Goal: Task Accomplishment & Management: Use online tool/utility

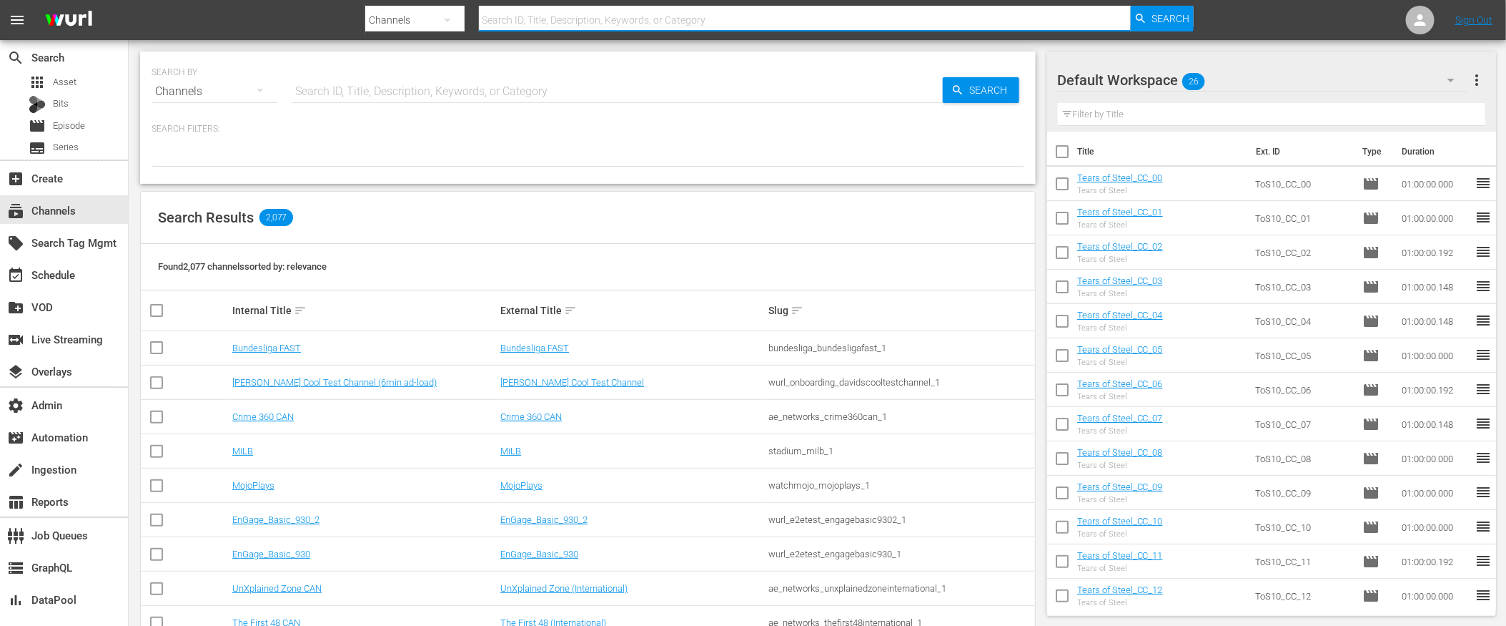
click at [554, 16] on input "text" at bounding box center [805, 20] width 652 height 34
paste input "bundesliga_bundesligafast_1"
type input "bundesliga_bundesligafast_1"
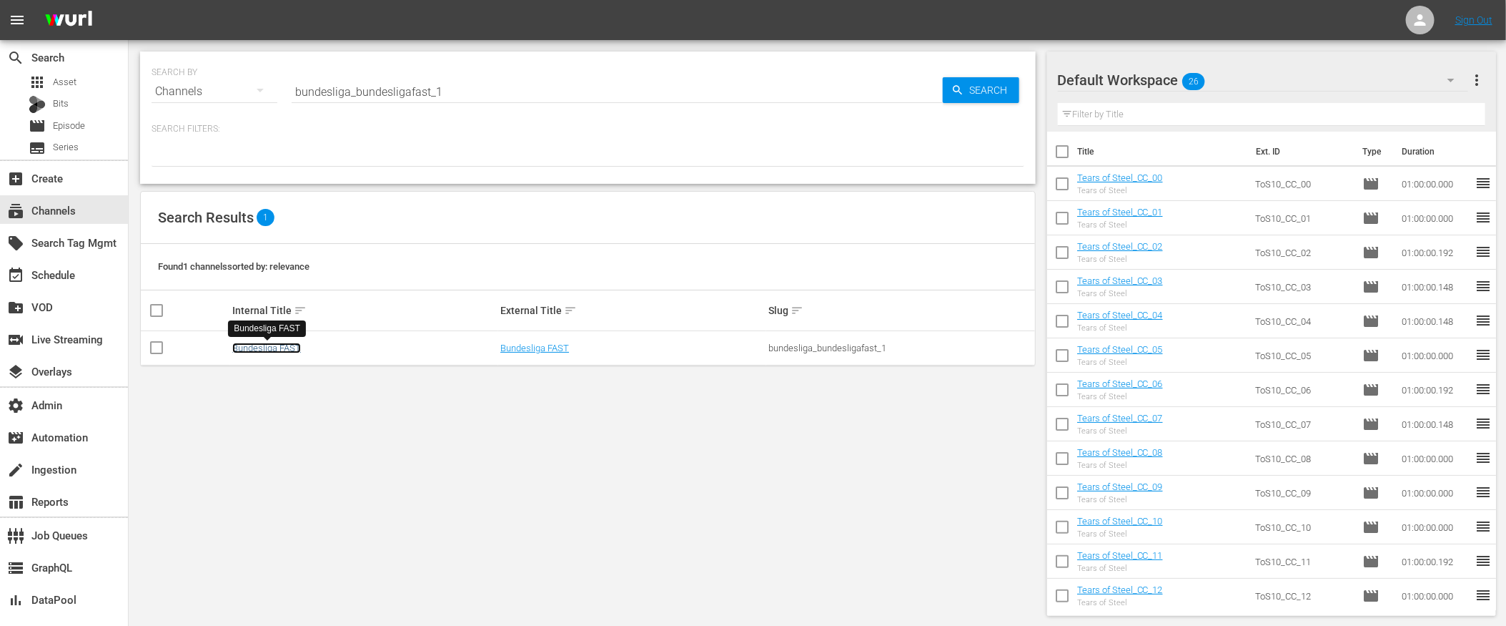
click at [287, 347] on link "Bundesliga FAST" at bounding box center [266, 347] width 69 height 11
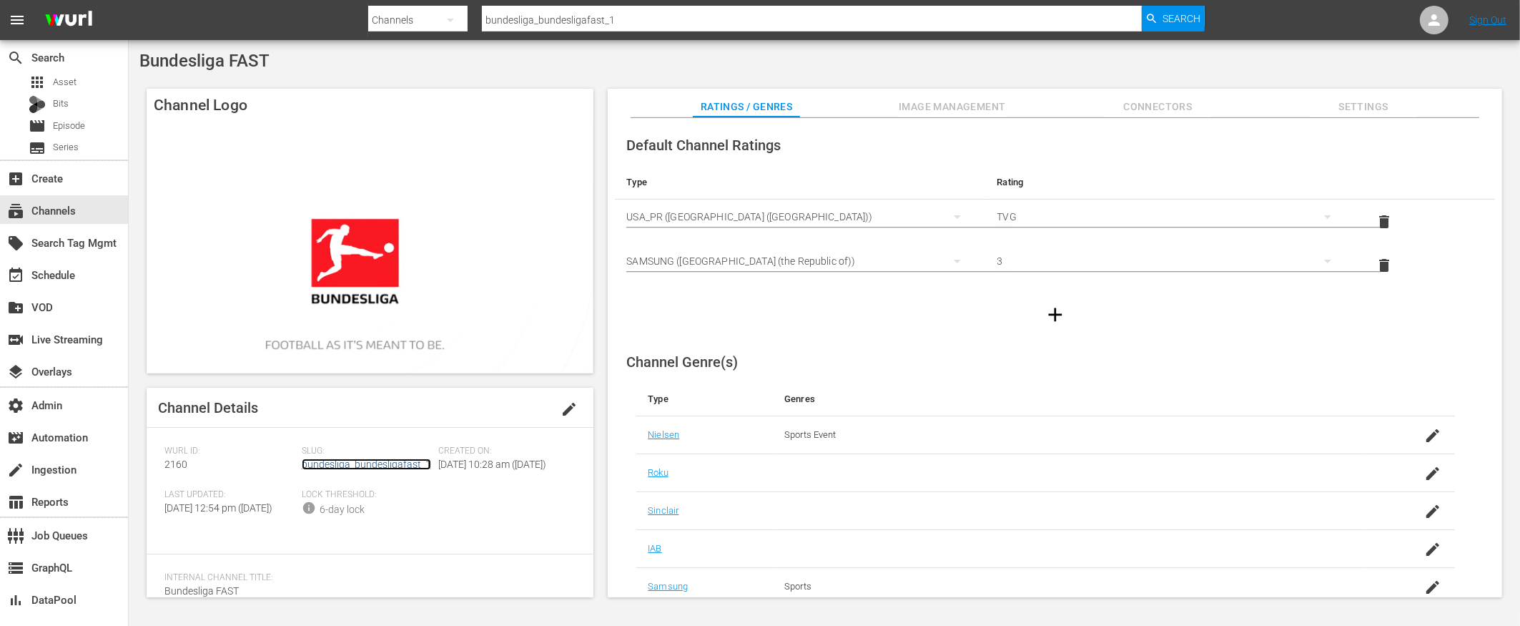
click at [371, 464] on link "bundesliga_bundesligafast_1" at bounding box center [366, 463] width 129 height 11
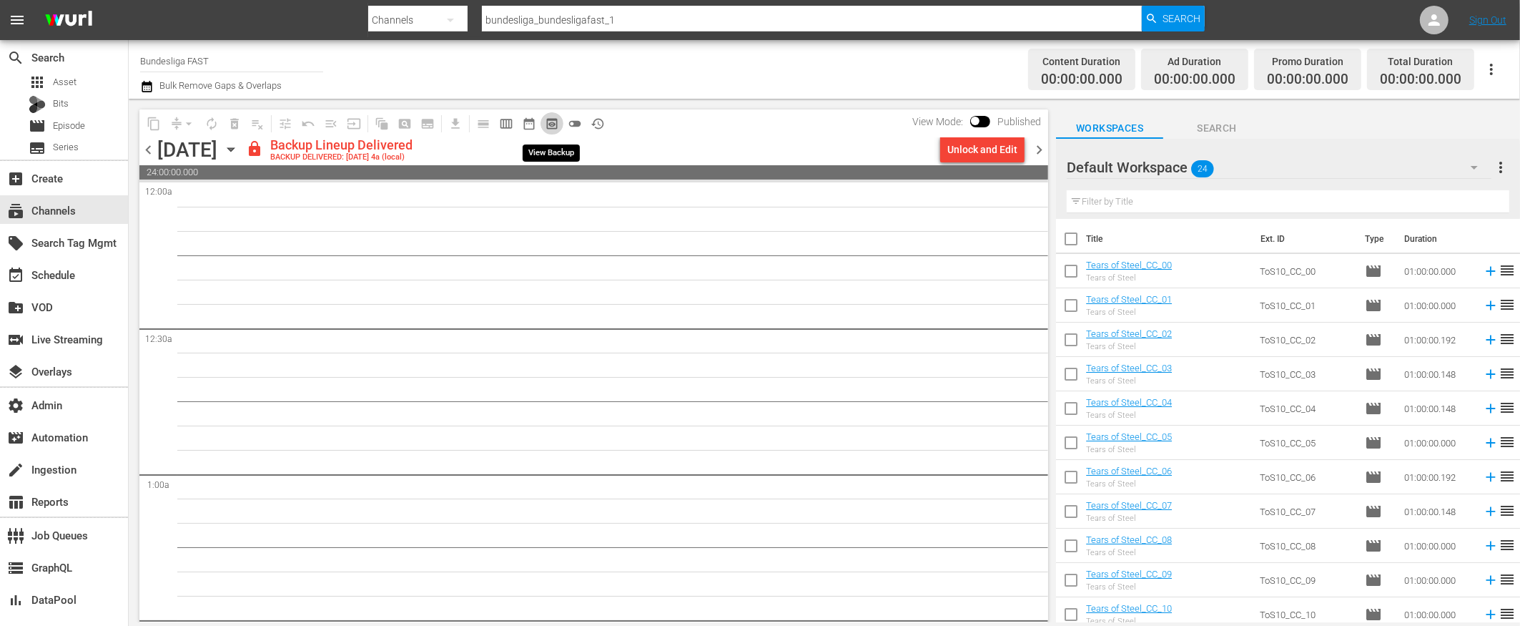
click at [548, 120] on span "preview_outlined" at bounding box center [552, 124] width 14 height 14
